Goal: Task Accomplishment & Management: Manage account settings

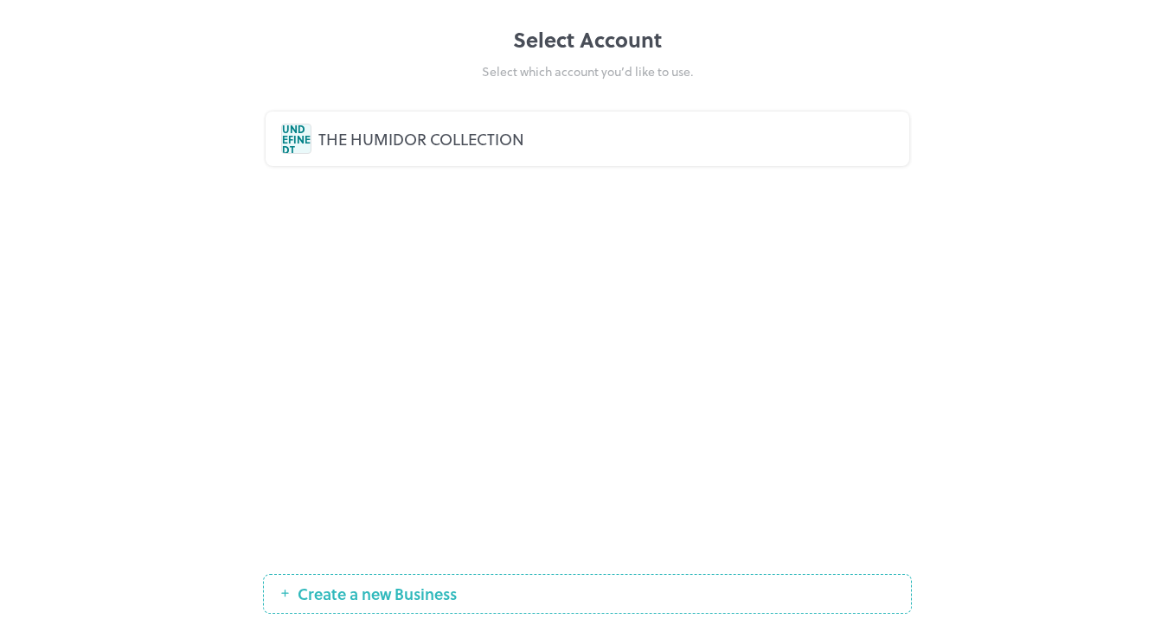
click at [497, 147] on div "THE HUMIDOR COLLECTION" at bounding box center [605, 138] width 575 height 23
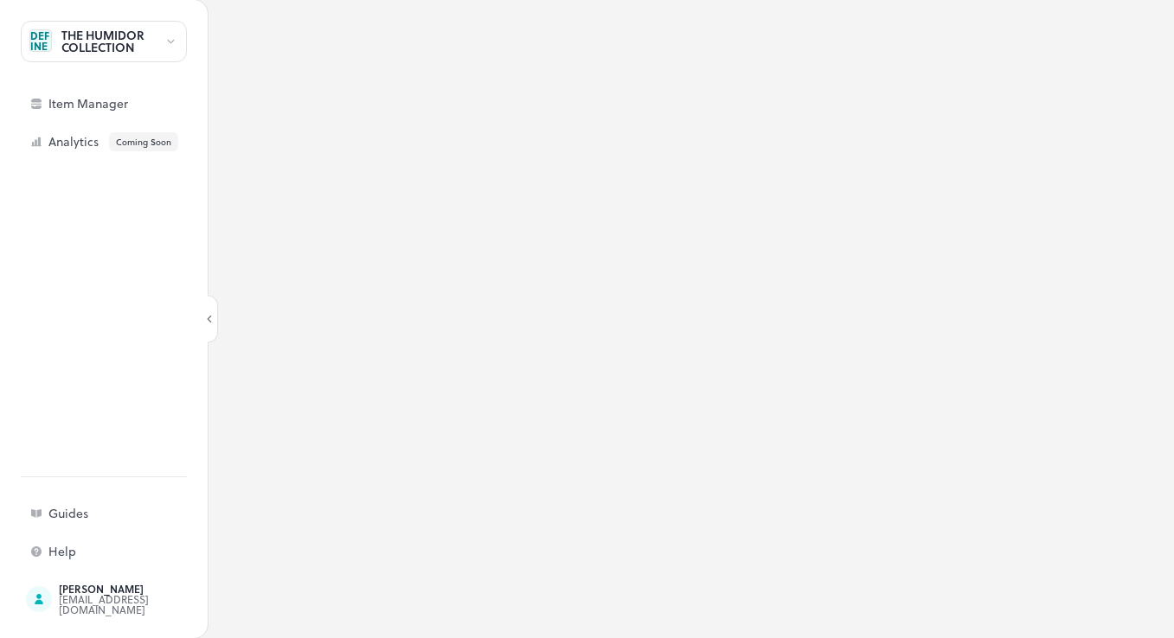
click at [648, 131] on div at bounding box center [691, 319] width 966 height 638
click at [800, 270] on div at bounding box center [691, 319] width 966 height 638
click at [126, 53] on div "THE HUMIDOR COLLECTION" at bounding box center [112, 41] width 103 height 24
click at [87, 98] on div at bounding box center [587, 319] width 1174 height 638
click at [153, 110] on div "Item Manager" at bounding box center [104, 103] width 166 height 31
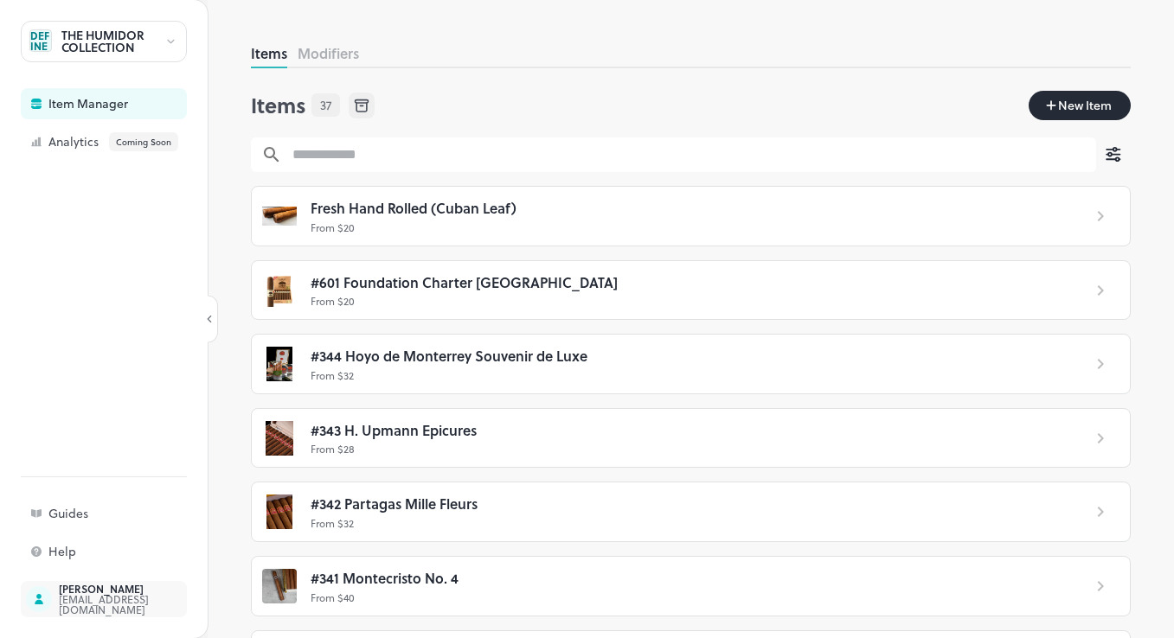
click at [112, 609] on div "jayantn@titan.bs" at bounding box center [140, 604] width 163 height 21
